Goal: Find specific page/section: Find specific page/section

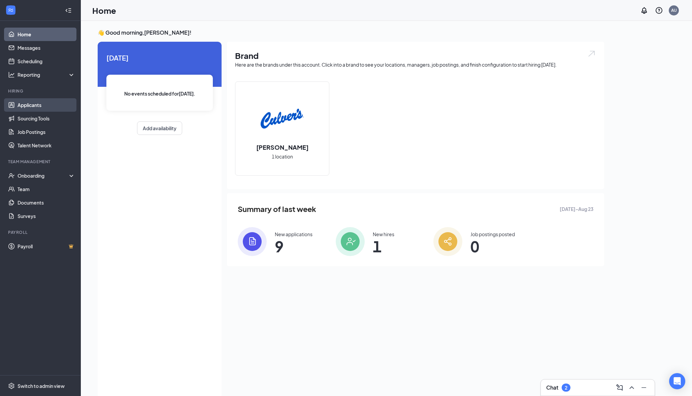
click at [41, 110] on link "Applicants" at bounding box center [47, 104] width 58 height 13
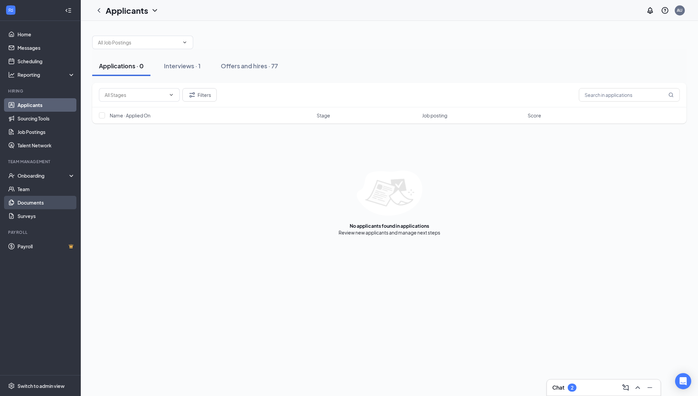
click at [29, 198] on link "Documents" at bounding box center [47, 202] width 58 height 13
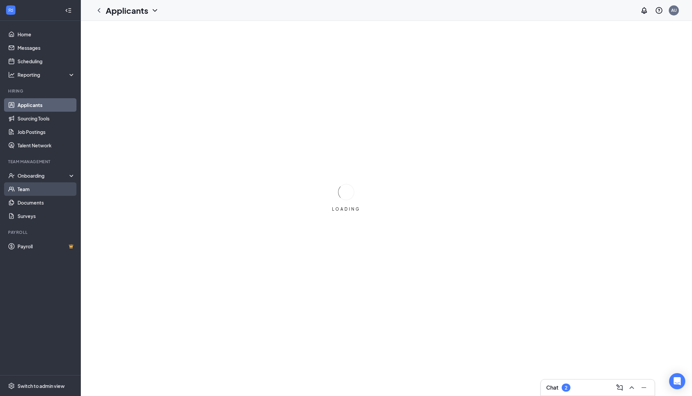
click at [25, 190] on link "Team" at bounding box center [47, 189] width 58 height 13
